Goal: Information Seeking & Learning: Learn about a topic

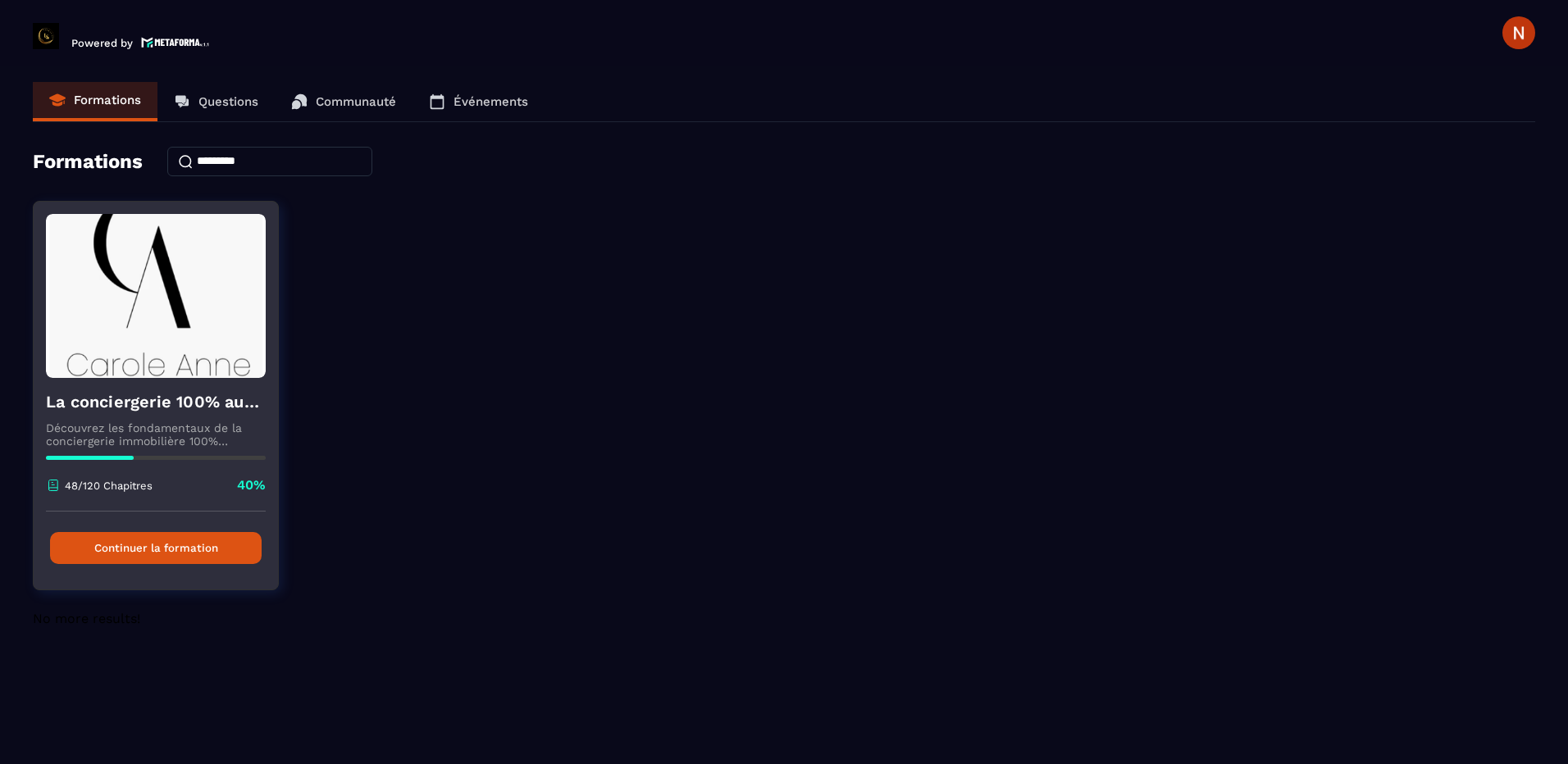
click at [229, 540] on button "Continuer la formation" at bounding box center [156, 548] width 211 height 32
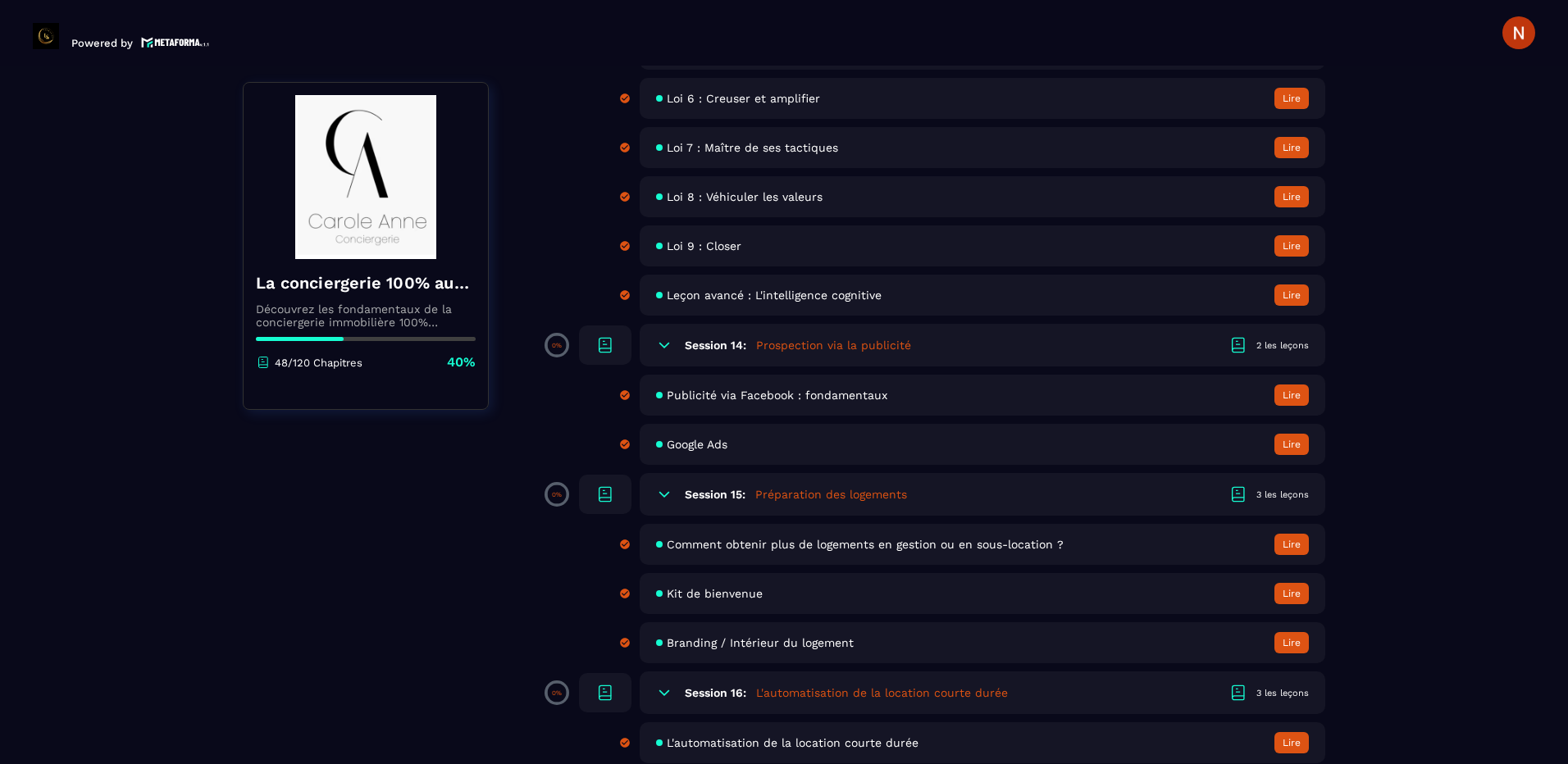
scroll to position [2788, 0]
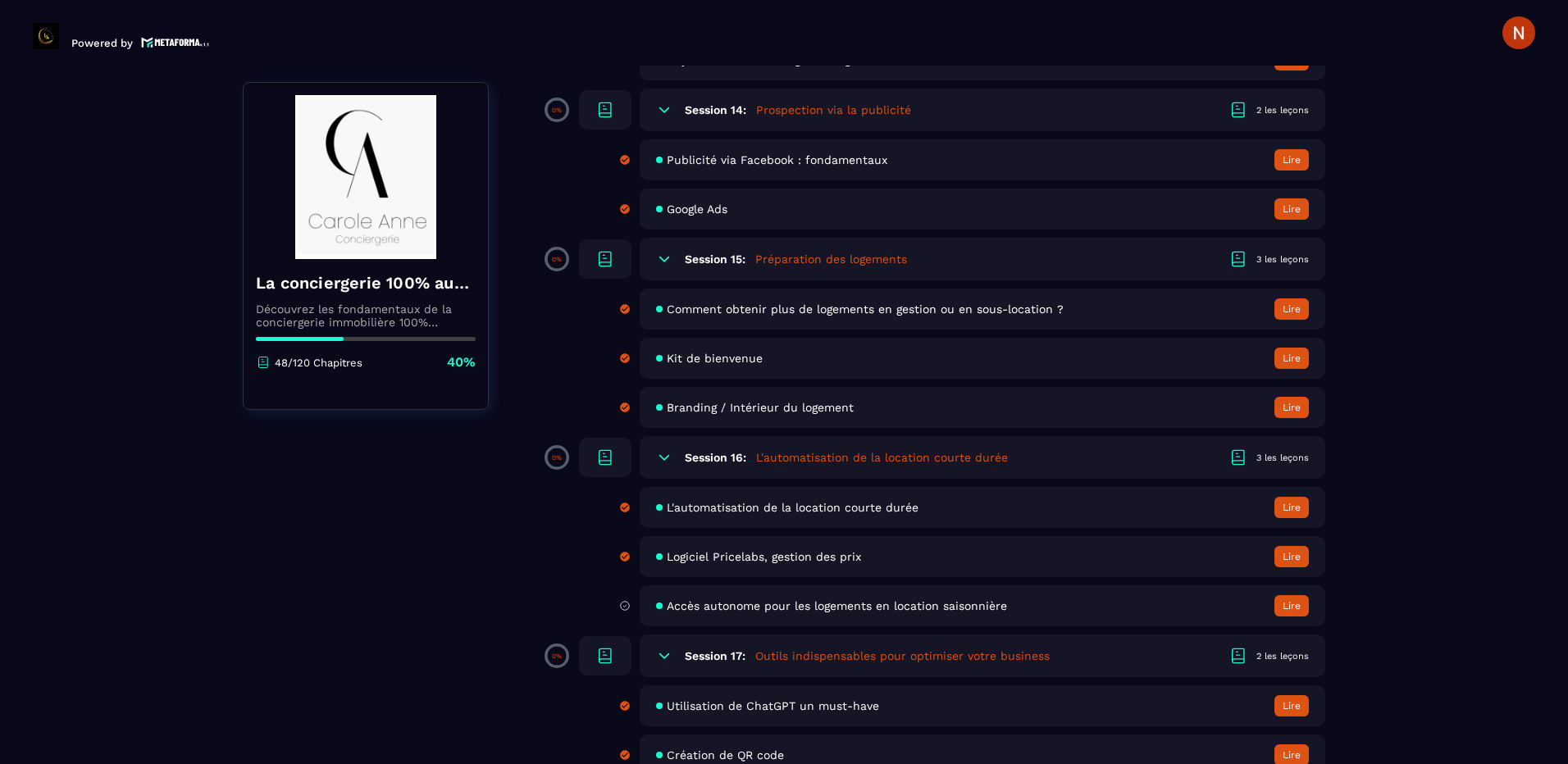
click at [762, 608] on span "Accès autonome pour les logements en location saisonnière" at bounding box center [836, 606] width 340 height 14
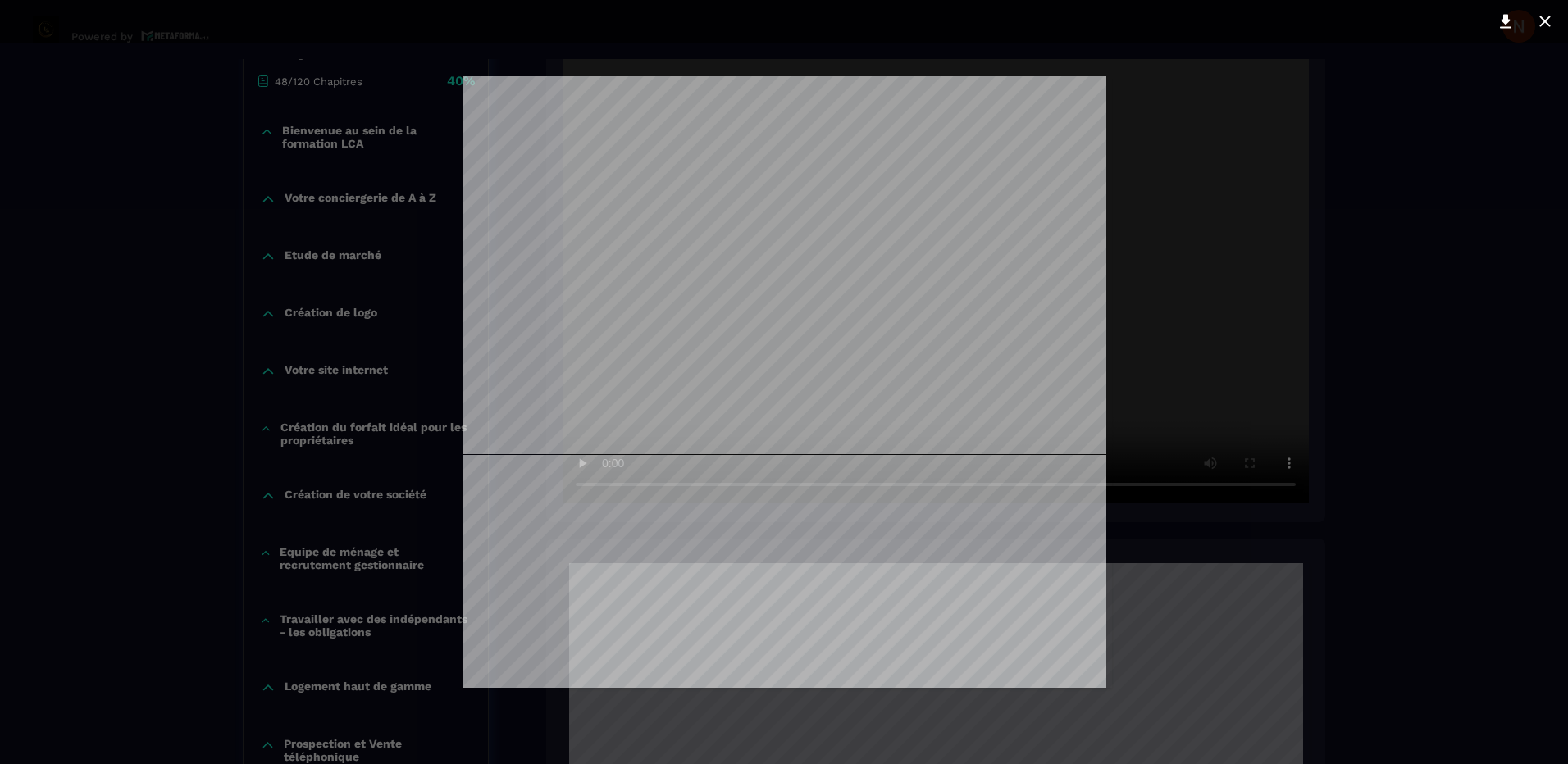
scroll to position [1113, 0]
click at [1506, 18] on icon at bounding box center [1506, 21] width 12 height 14
click at [1295, 311] on div at bounding box center [784, 382] width 1568 height 764
click at [1543, 15] on icon at bounding box center [1545, 21] width 19 height 19
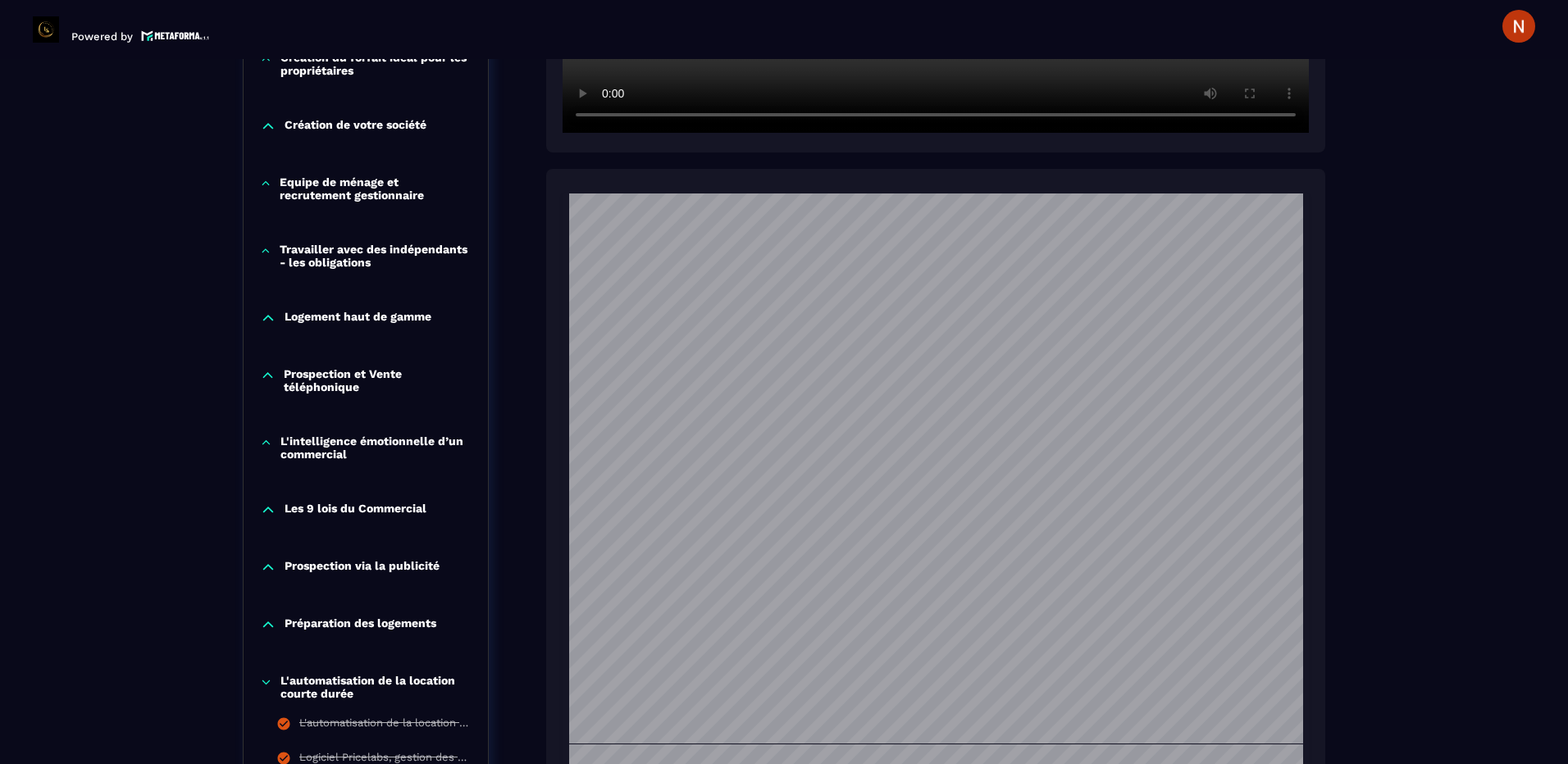
scroll to position [499, 0]
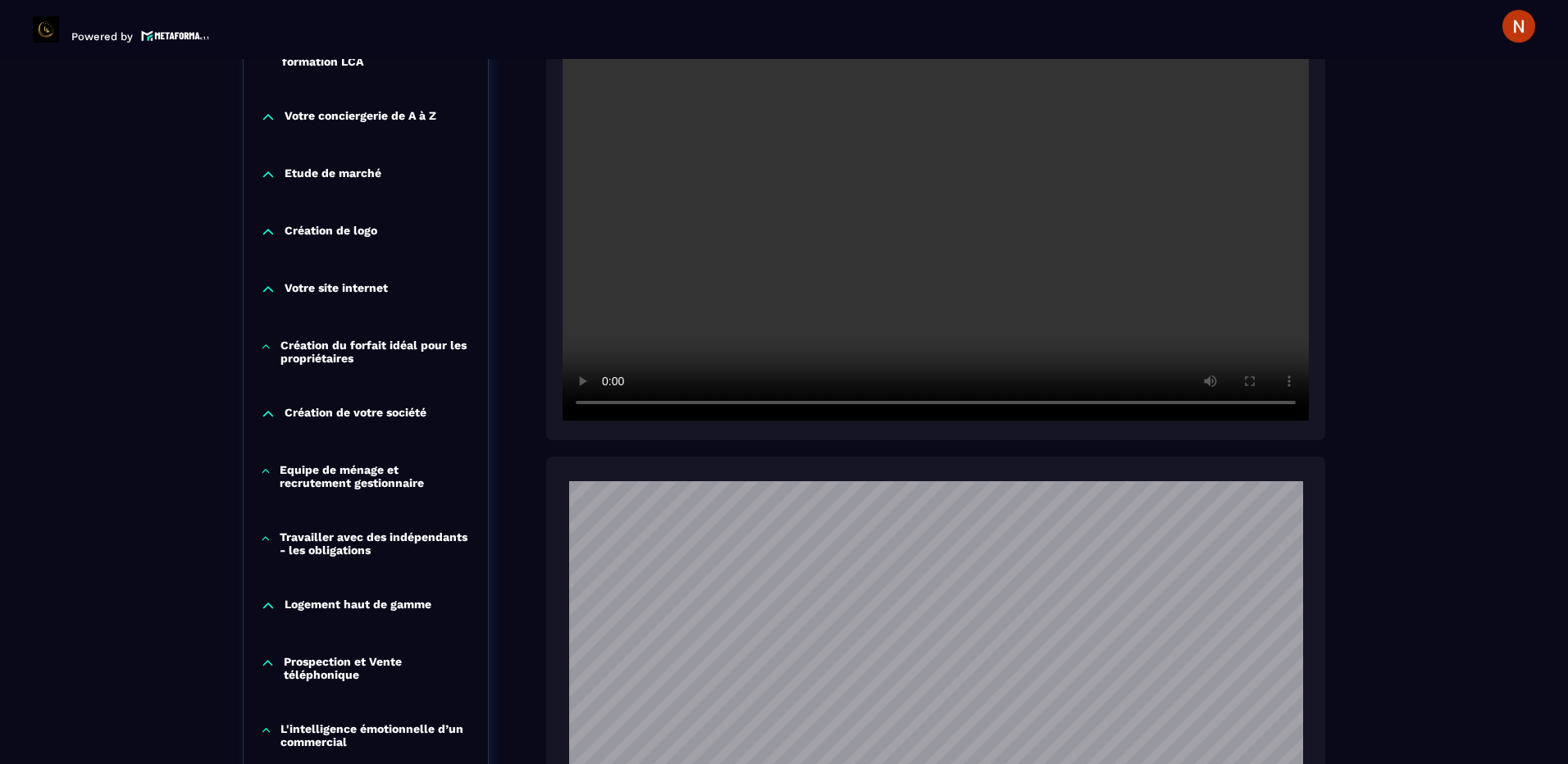
drag, startPoint x: 452, startPoint y: 208, endPoint x: 911, endPoint y: 279, distance: 464.5
click at [911, 279] on video at bounding box center [936, 171] width 747 height 498
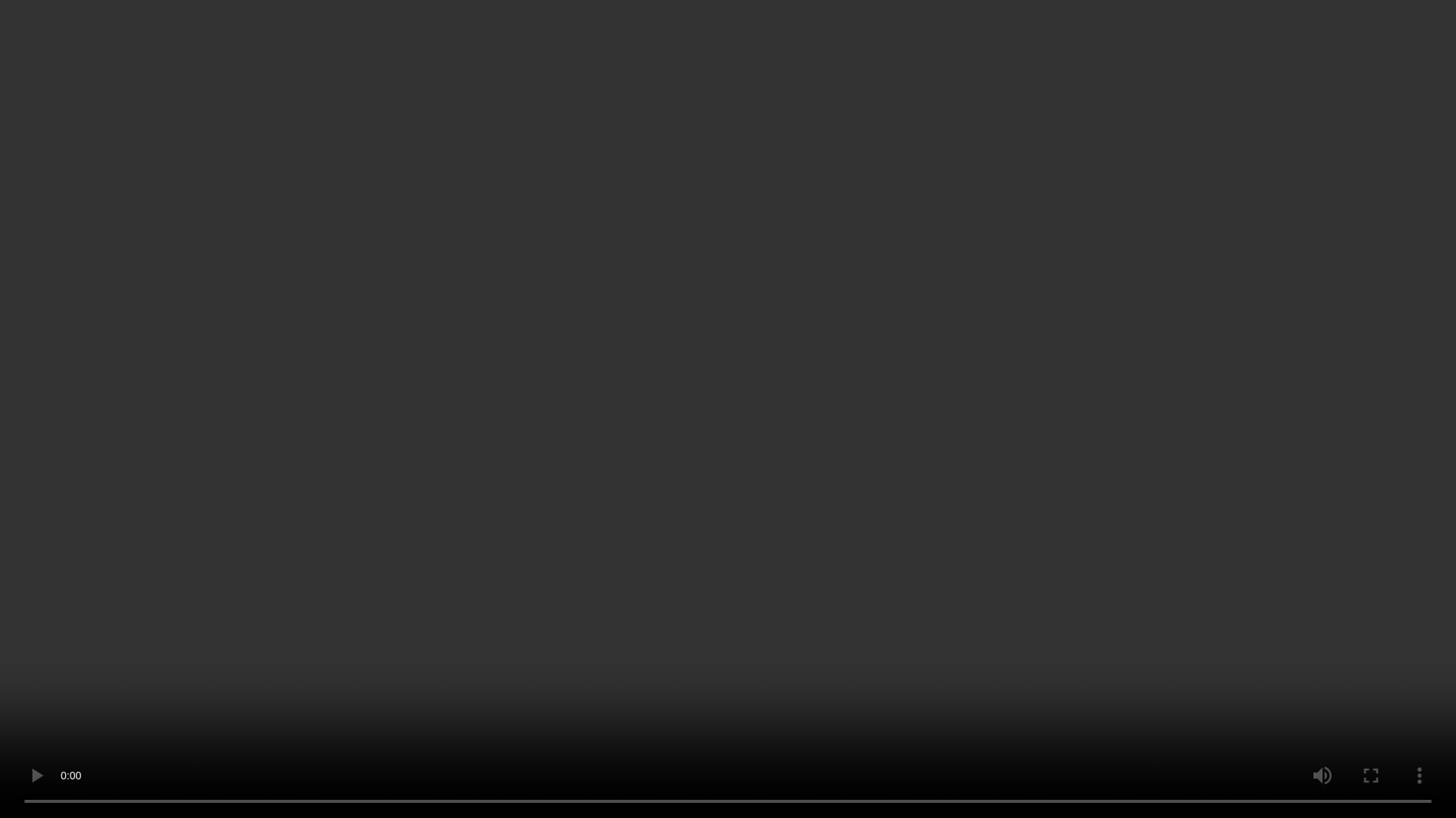
click at [1135, 314] on video at bounding box center [728, 409] width 1456 height 818
click at [1167, 295] on video at bounding box center [728, 409] width 1456 height 818
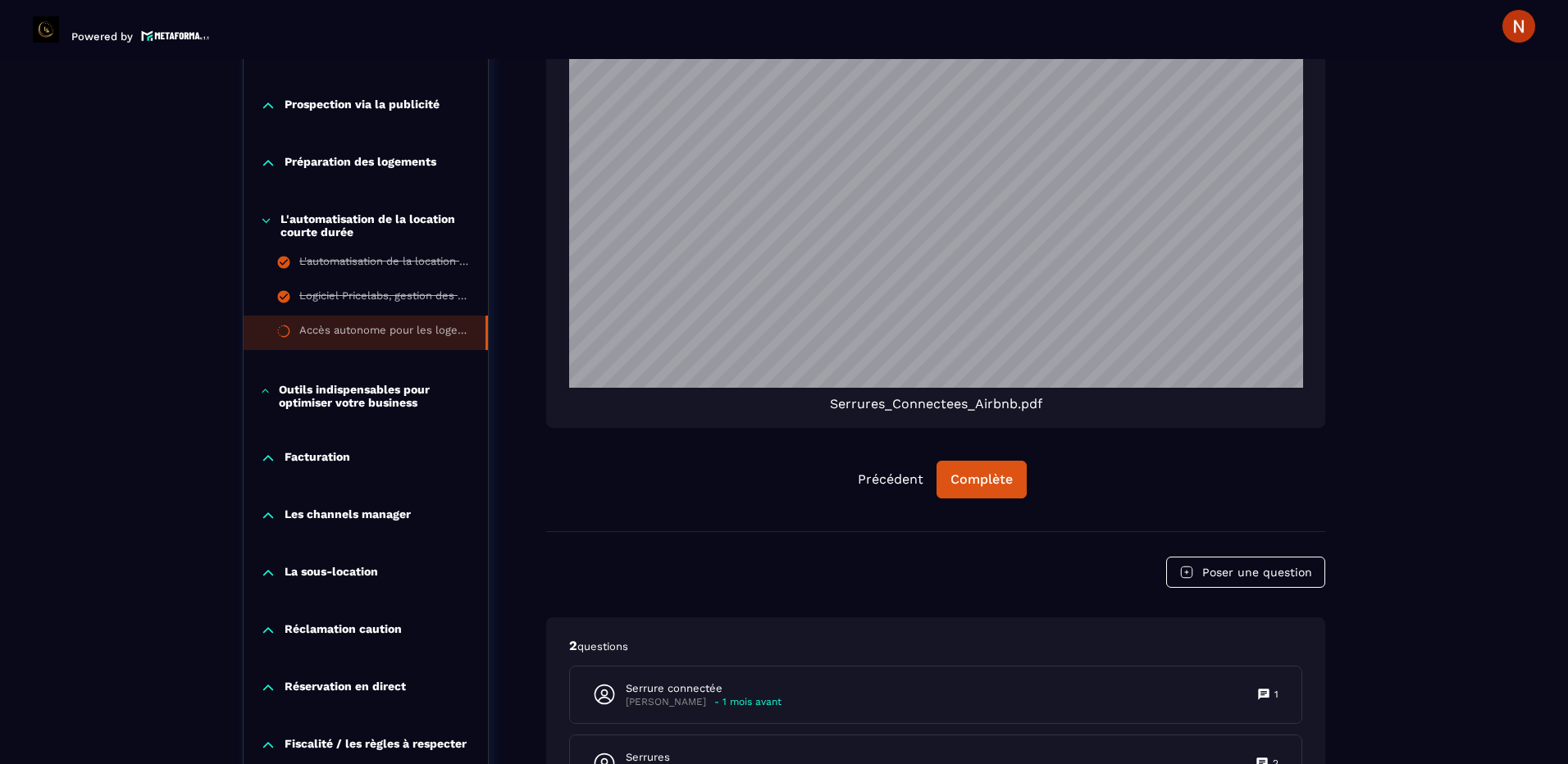
scroll to position [1400, 0]
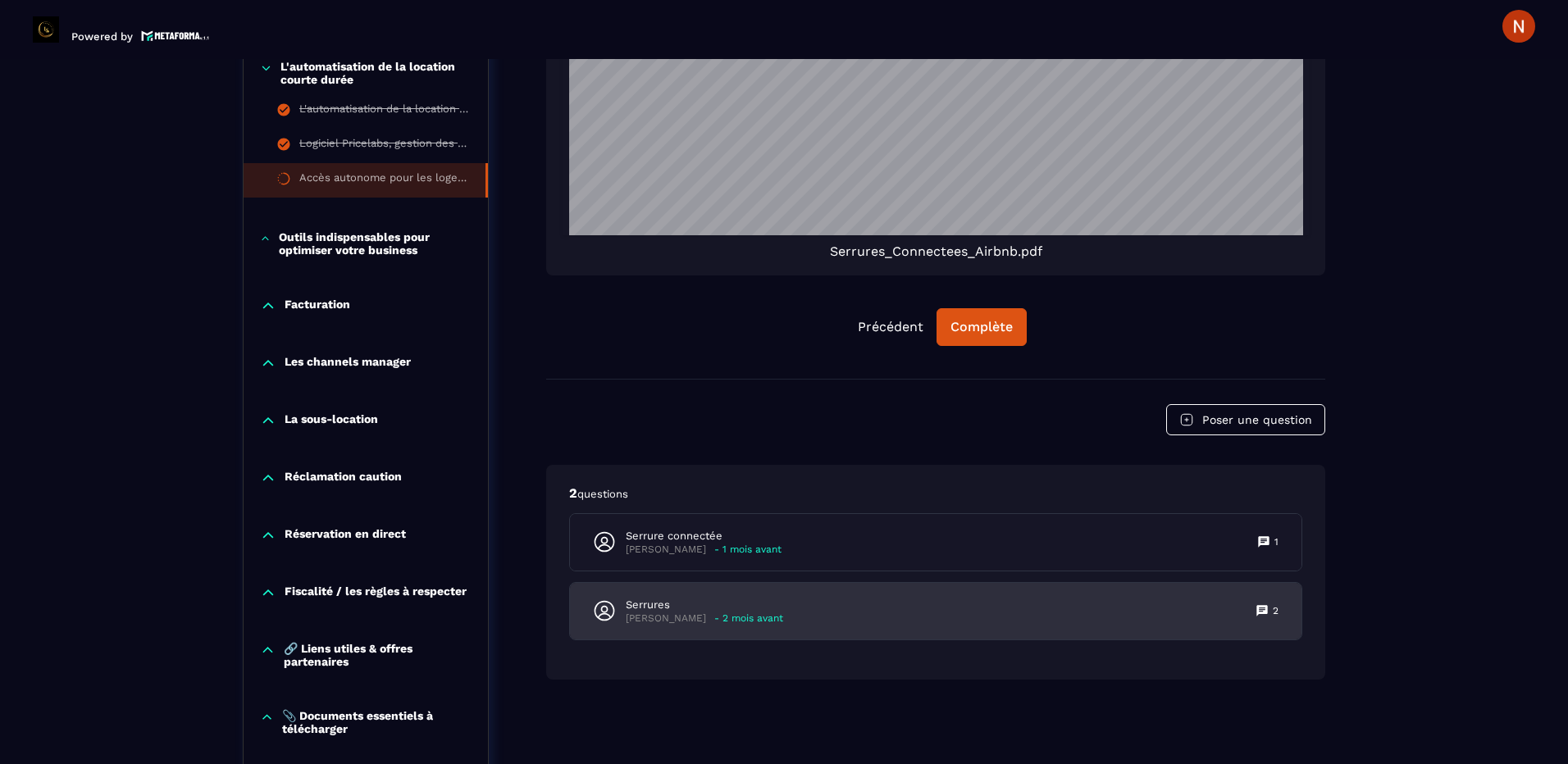
click at [681, 613] on p "[PERSON_NAME]" at bounding box center [665, 619] width 80 height 13
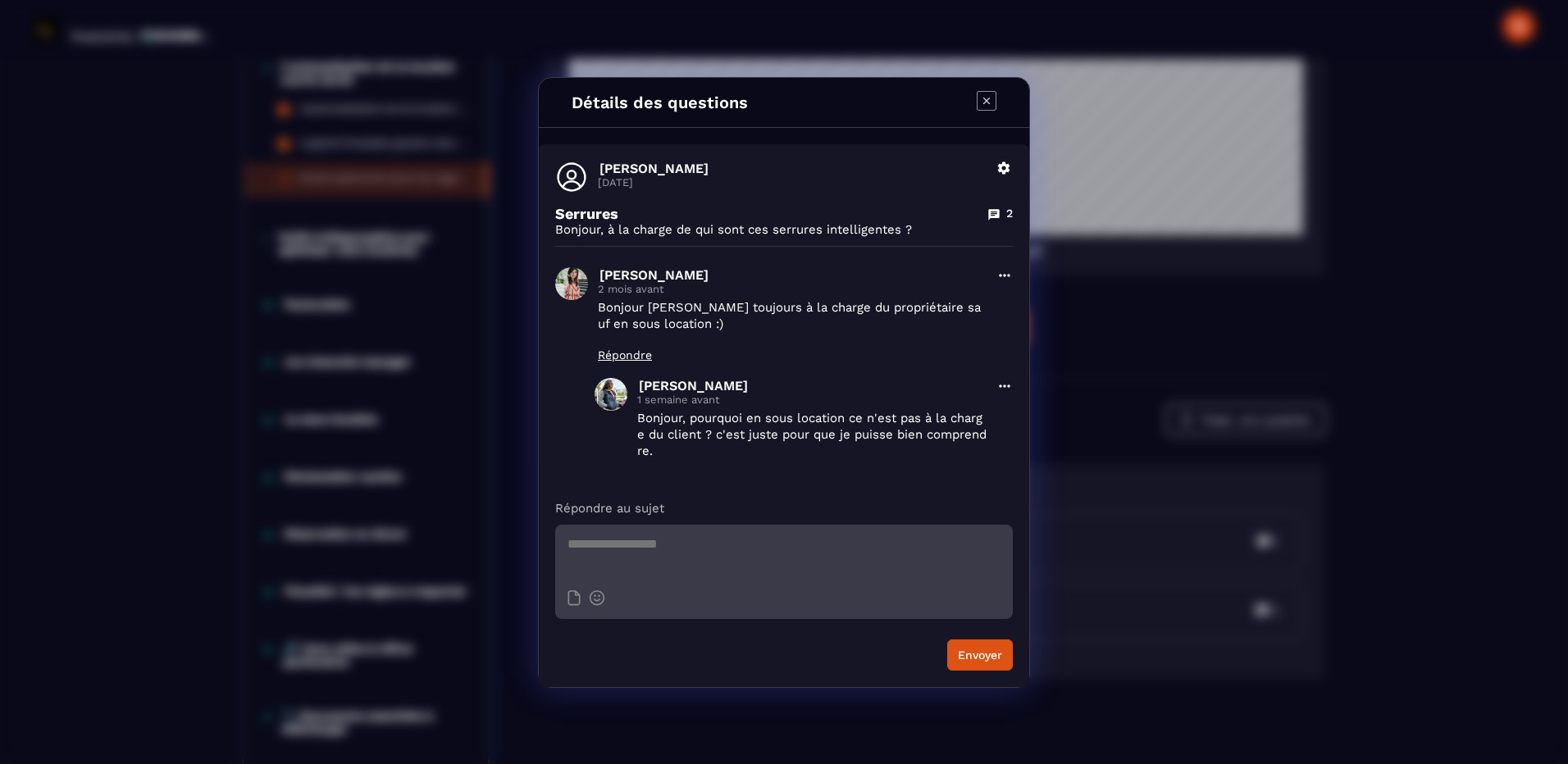
click at [987, 104] on icon "Modal window" at bounding box center [986, 101] width 19 height 19
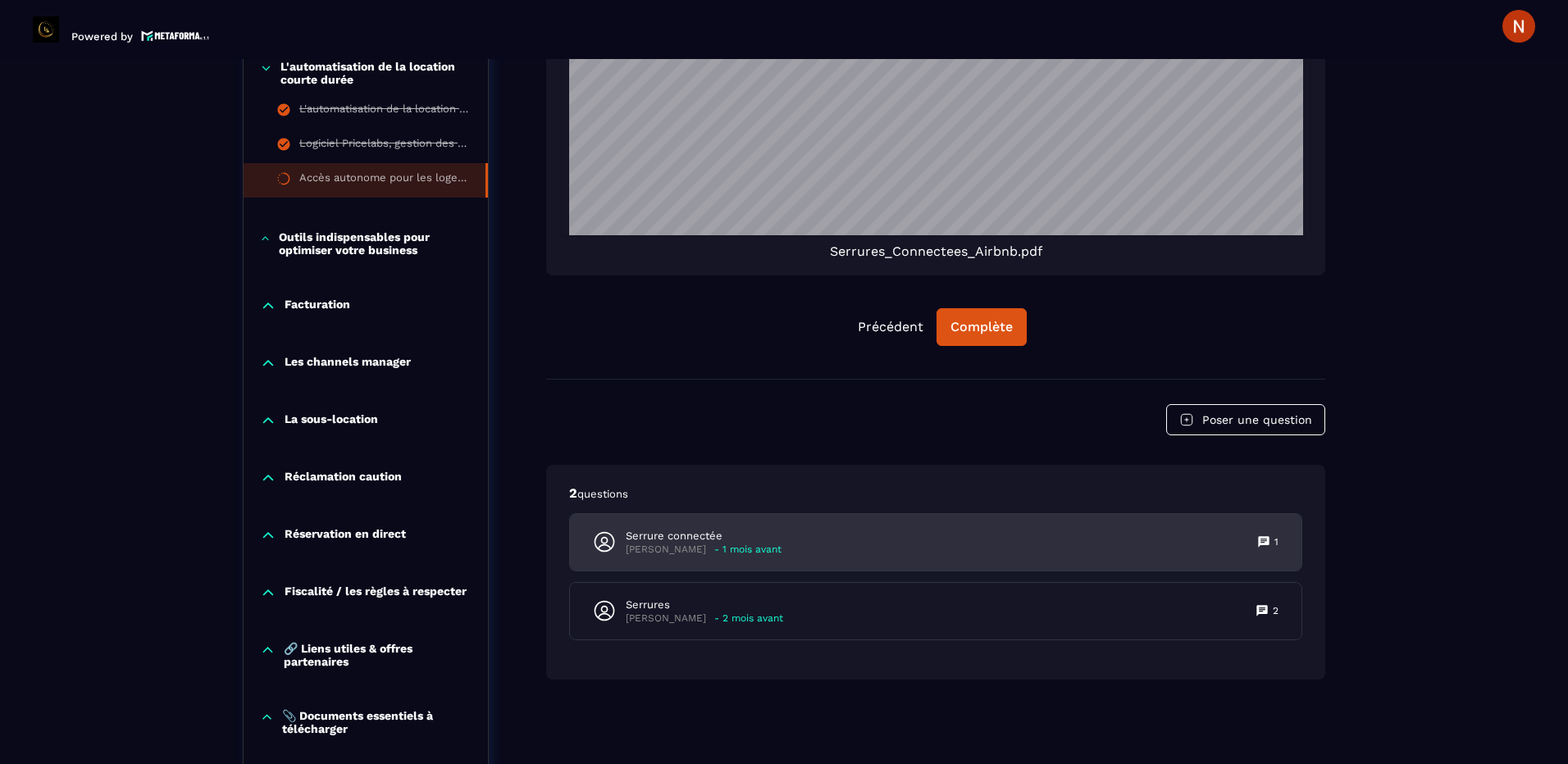
click at [673, 534] on p "Serrure connectée" at bounding box center [703, 535] width 156 height 15
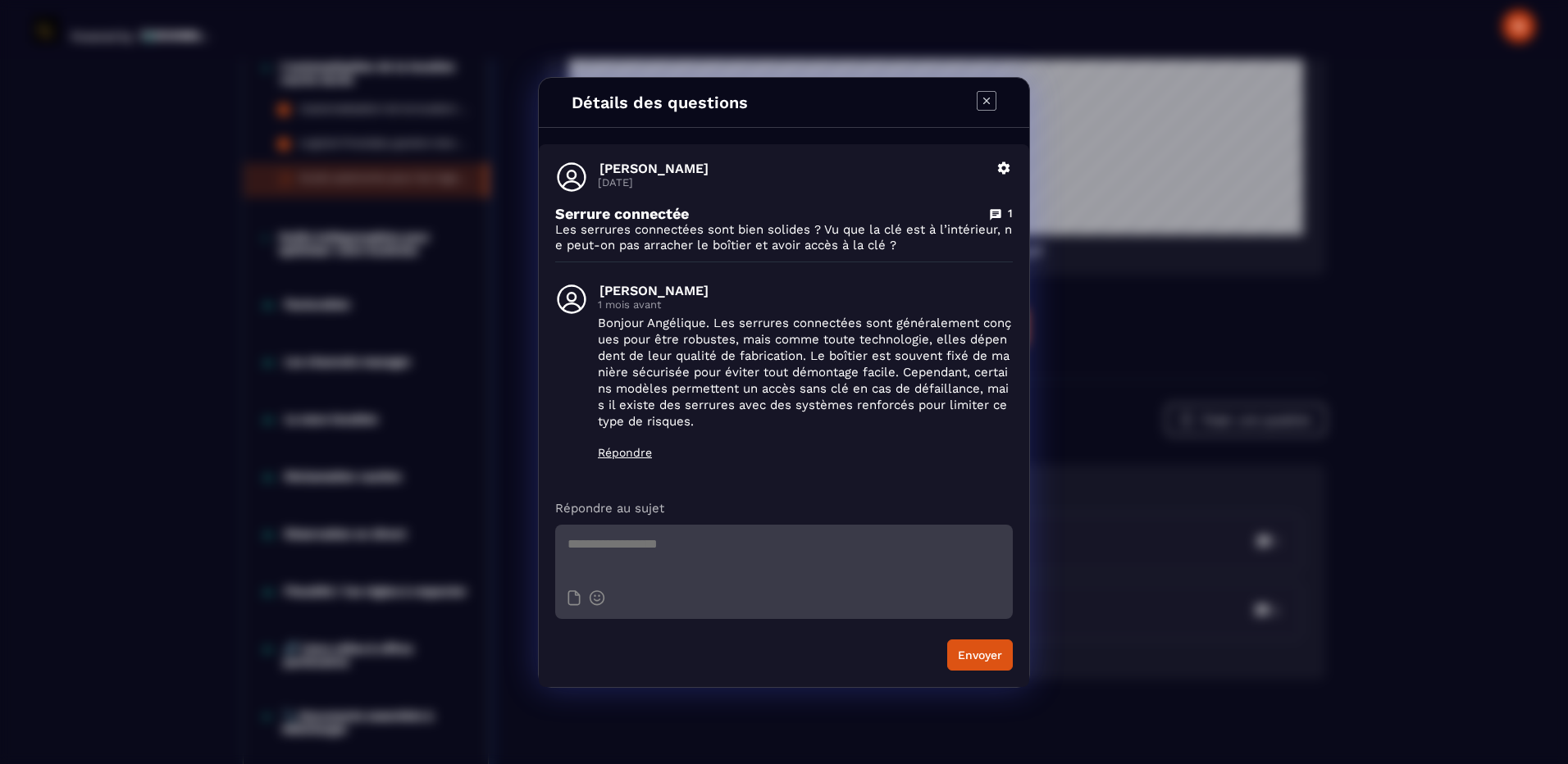
click at [989, 107] on icon "Modal window" at bounding box center [986, 101] width 19 height 19
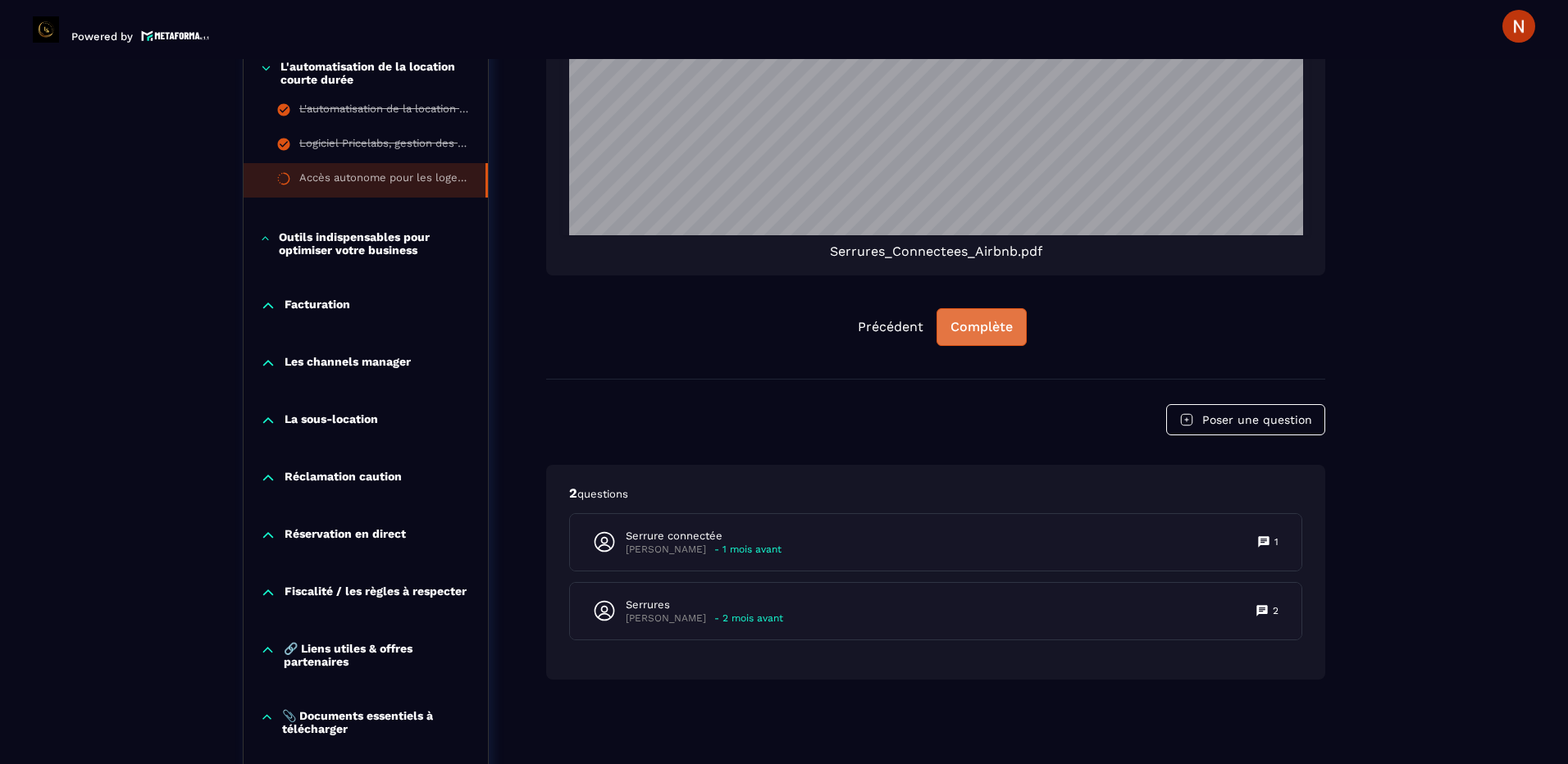
click at [983, 323] on div "Complète" at bounding box center [981, 326] width 62 height 16
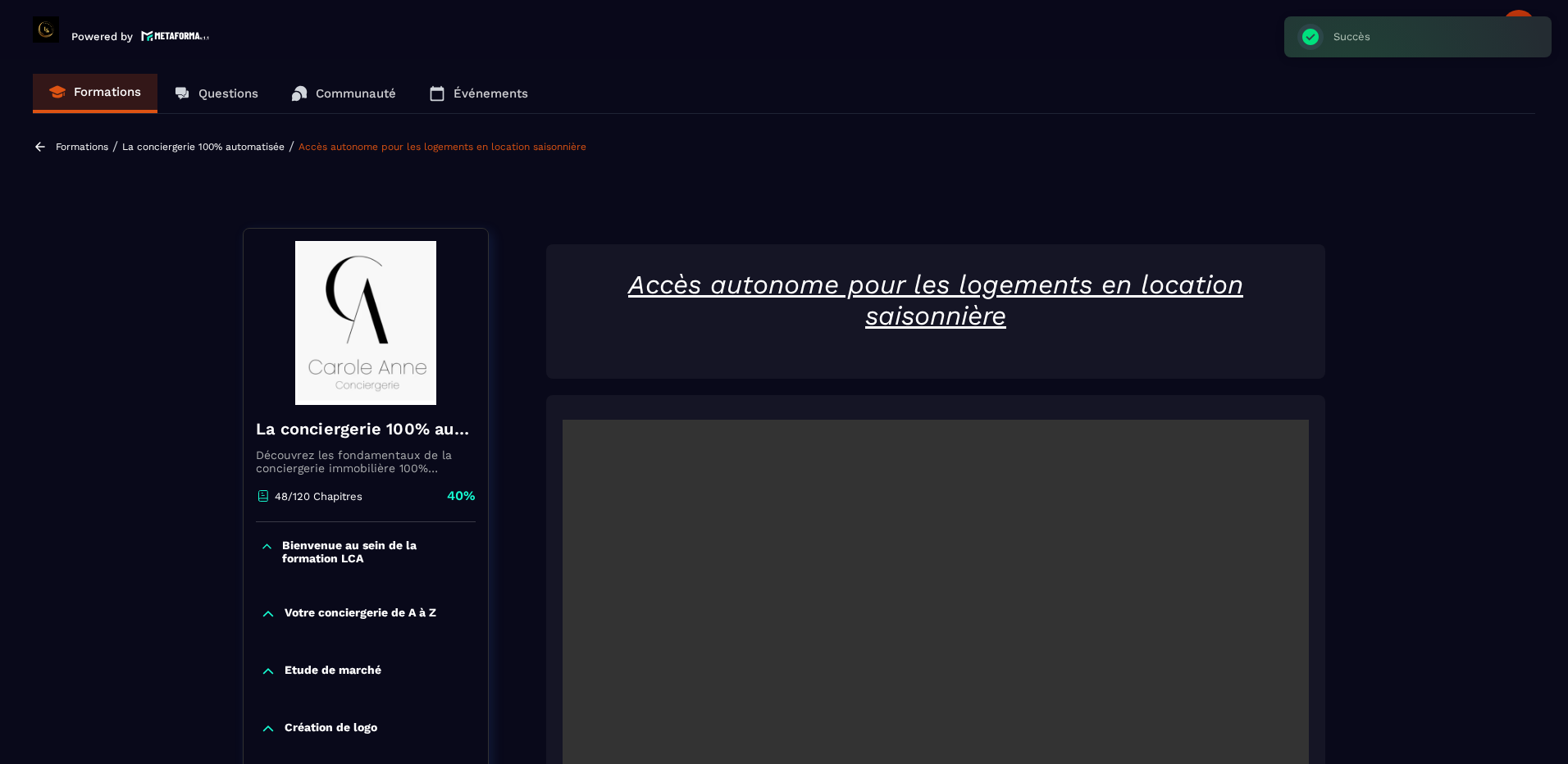
scroll to position [0, 0]
